Goal: Information Seeking & Learning: Understand process/instructions

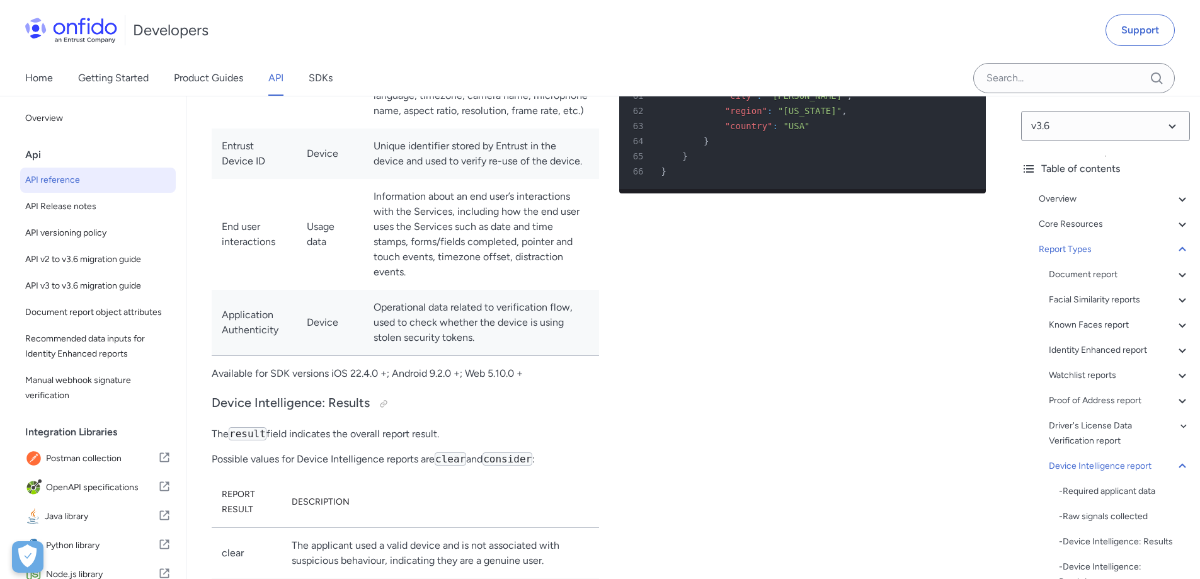
scroll to position [2387, 0]
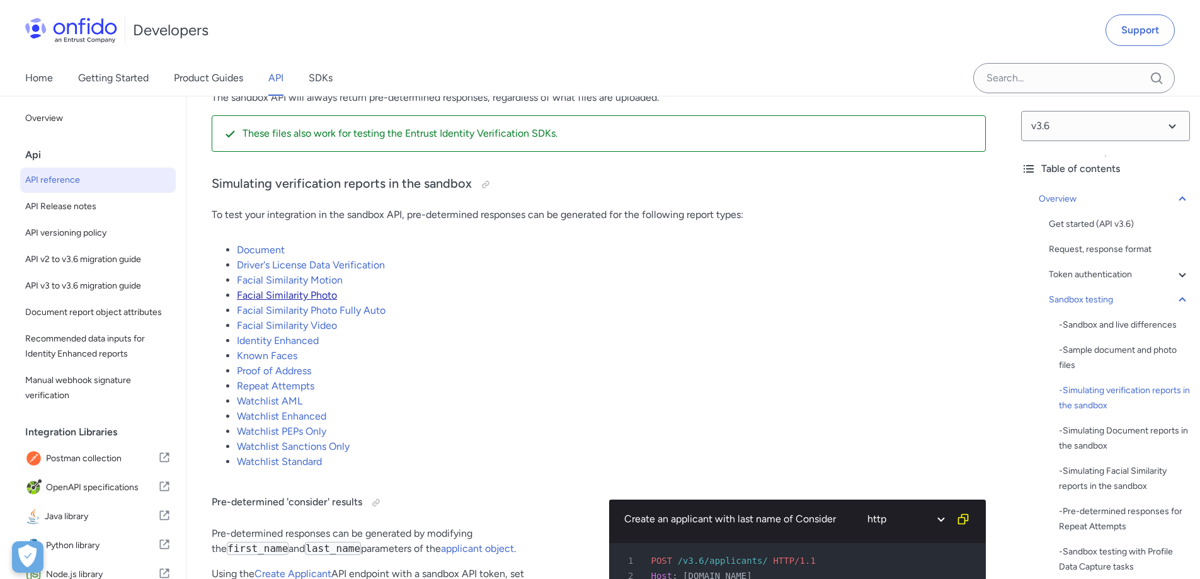
click at [300, 301] on link "Facial Similarity Photo" at bounding box center [287, 295] width 100 height 12
click at [326, 301] on link "Facial Similarity Photo" at bounding box center [287, 295] width 100 height 12
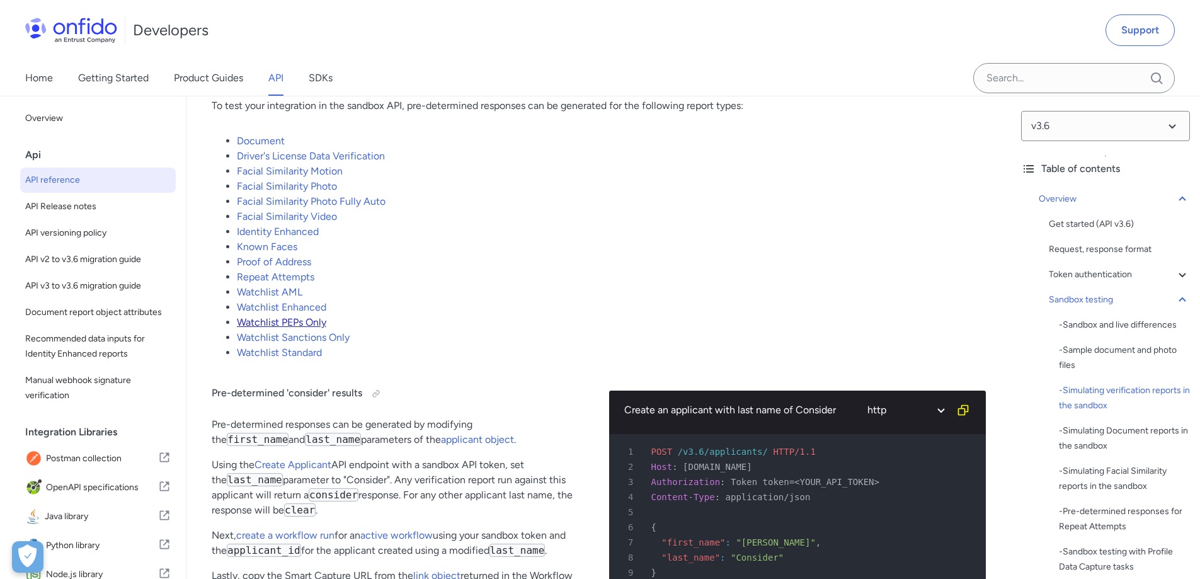
scroll to position [2387, 0]
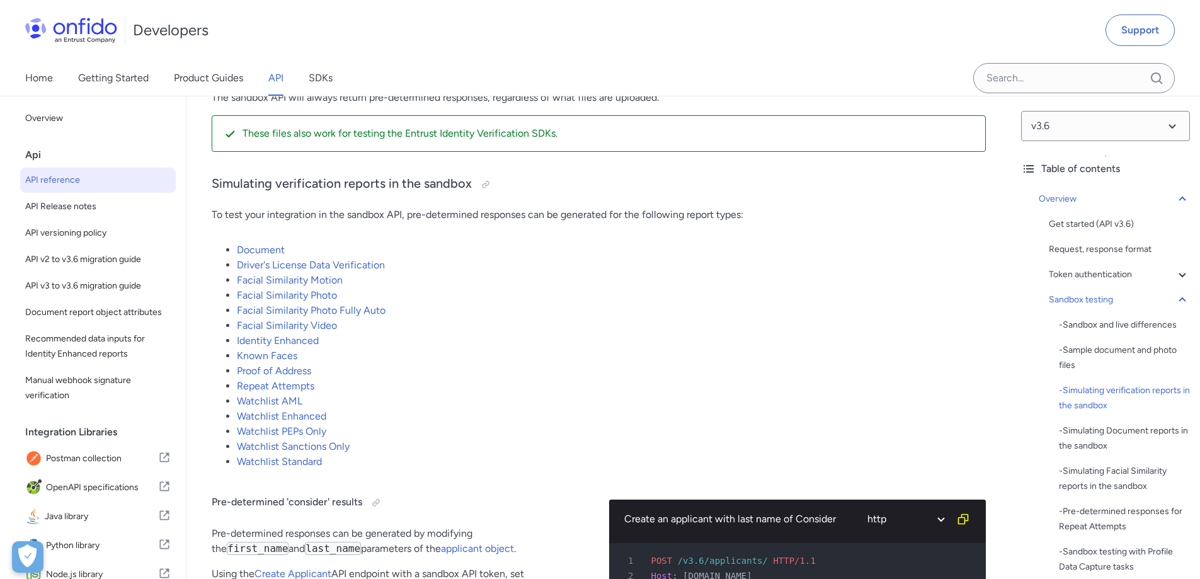
click at [508, 333] on li "Facial Similarity Video" at bounding box center [611, 325] width 749 height 15
click at [305, 299] on link "Facial Similarity Photo" at bounding box center [287, 295] width 100 height 12
click at [289, 301] on link "Facial Similarity Photo" at bounding box center [287, 295] width 100 height 12
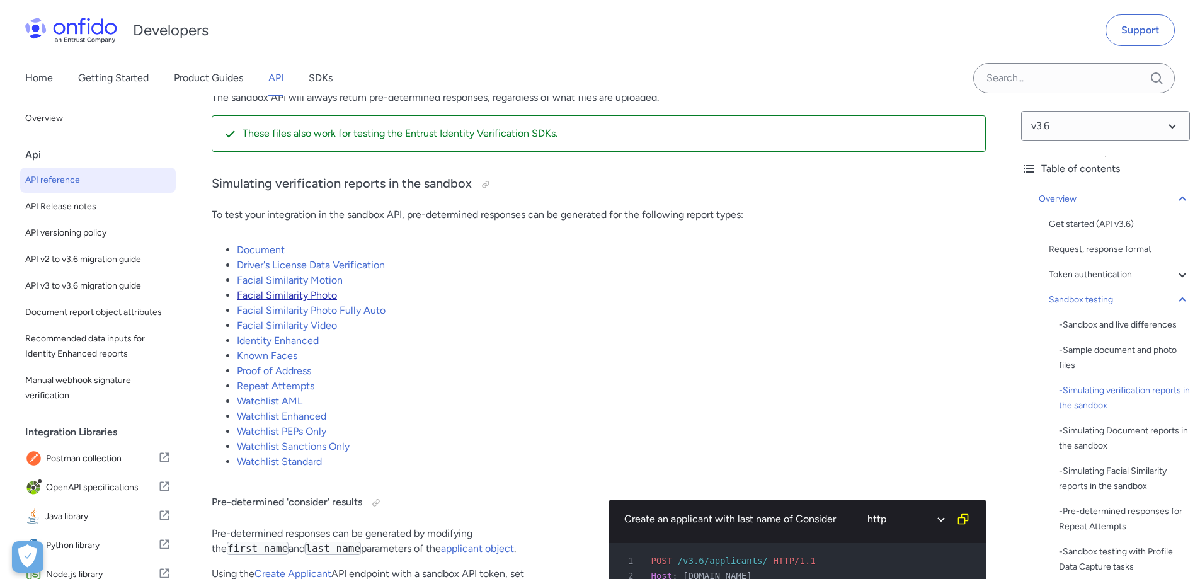
click at [290, 301] on link "Facial Similarity Photo" at bounding box center [287, 295] width 100 height 12
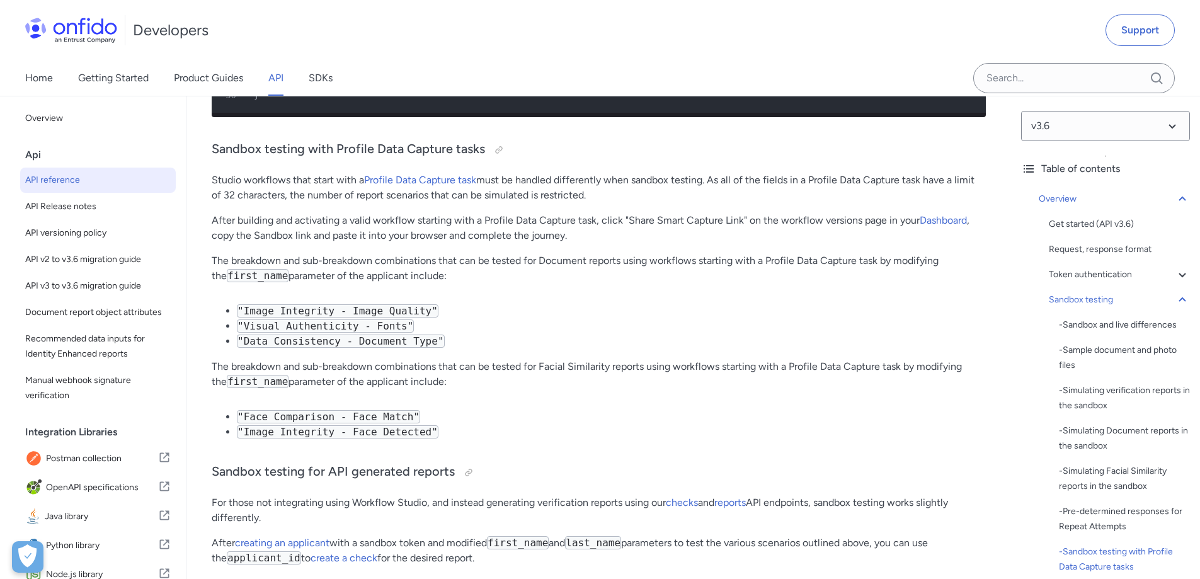
scroll to position [7299, 0]
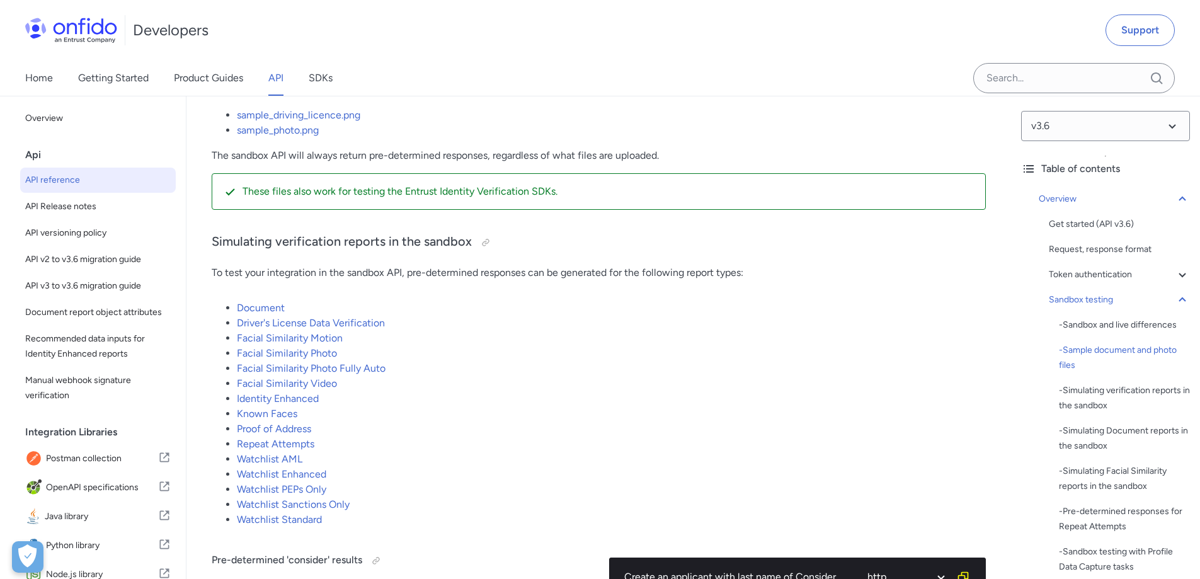
scroll to position [2330, 0]
click at [323, 358] on link "Facial Similarity Photo" at bounding box center [287, 352] width 100 height 12
click at [322, 358] on link "Facial Similarity Photo" at bounding box center [287, 352] width 100 height 12
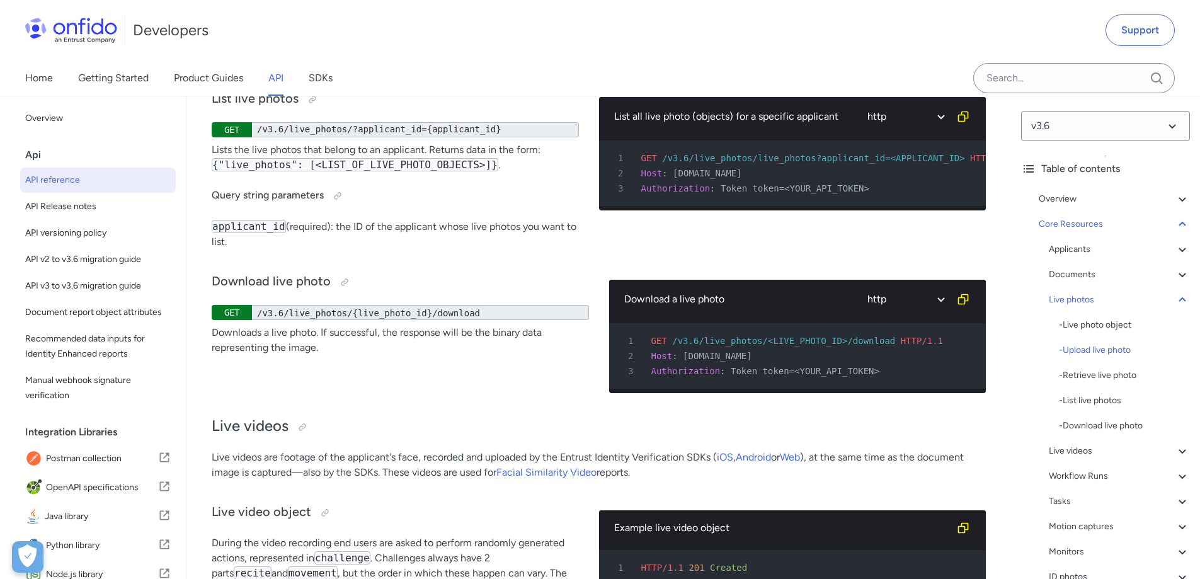
scroll to position [24610, 0]
